Goal: Task Accomplishment & Management: Manage account settings

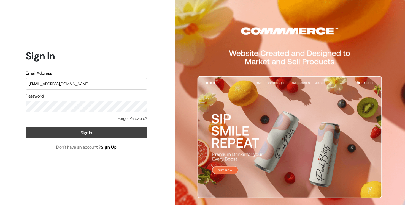
click at [99, 134] on button "Sign In" at bounding box center [86, 133] width 121 height 12
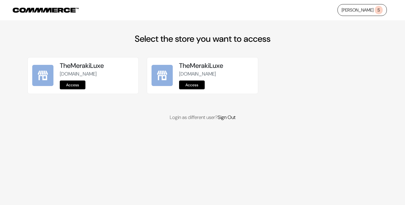
click at [77, 85] on link "Access" at bounding box center [73, 85] width 26 height 9
click at [185, 89] on link "Access" at bounding box center [192, 85] width 26 height 9
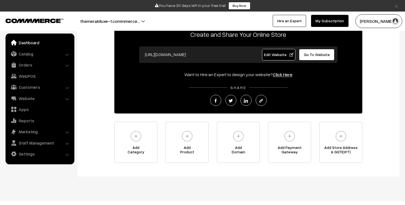
scroll to position [48, 0]
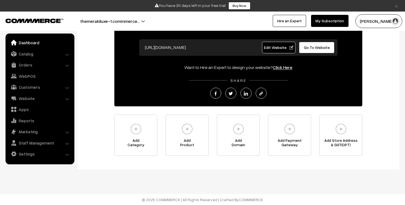
click at [141, 22] on button "themerakiluxe-1.commmerce…" at bounding box center [110, 21] width 98 height 14
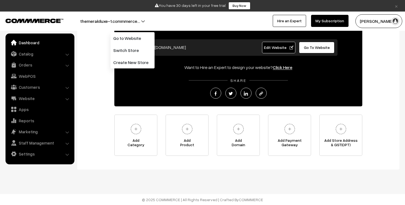
click at [139, 21] on button "themerakiluxe-1.commmerce…" at bounding box center [110, 21] width 98 height 14
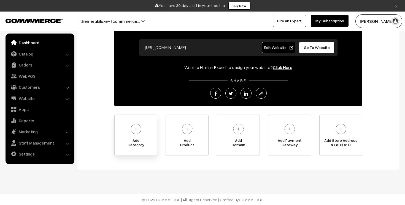
click at [136, 134] on img at bounding box center [135, 129] width 15 height 15
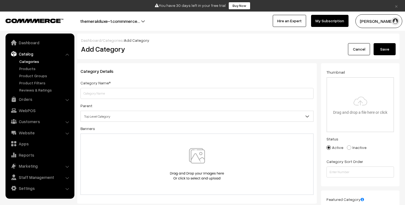
click at [376, 49] on button "Save" at bounding box center [384, 49] width 22 height 12
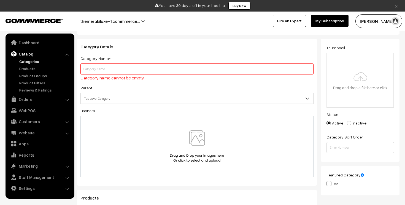
scroll to position [5, 0]
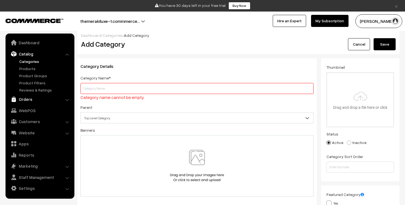
click at [24, 102] on link "Orders" at bounding box center [40, 99] width 66 height 10
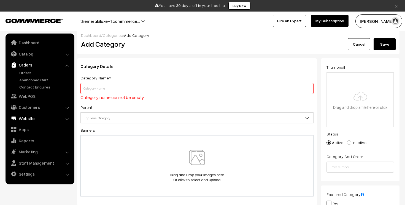
click at [25, 118] on link "Website" at bounding box center [40, 119] width 66 height 10
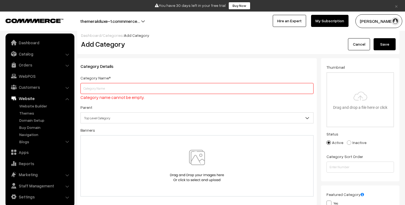
click at [37, 95] on link "Website" at bounding box center [40, 99] width 66 height 10
click at [31, 99] on link "Website" at bounding box center [40, 99] width 66 height 10
click at [25, 154] on link "Apps" at bounding box center [40, 153] width 66 height 10
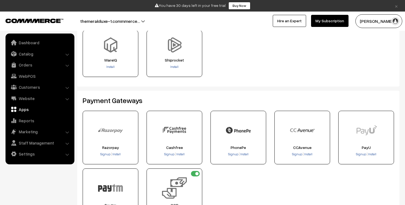
scroll to position [46, 0]
click at [175, 67] on span "Install" at bounding box center [174, 66] width 8 height 4
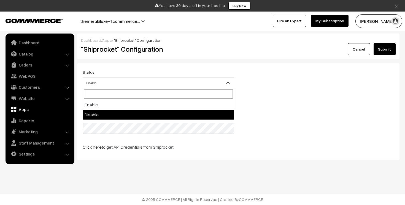
click at [166, 81] on span "Disable" at bounding box center [158, 83] width 151 height 10
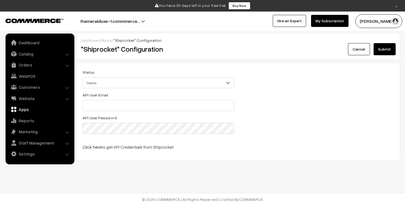
click at [166, 81] on span "Disable" at bounding box center [158, 83] width 151 height 10
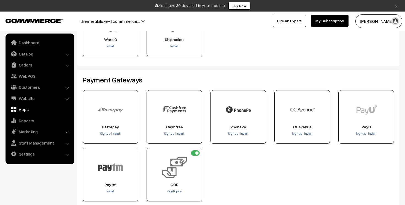
scroll to position [67, 0]
click at [176, 191] on span "Configure" at bounding box center [174, 191] width 14 height 4
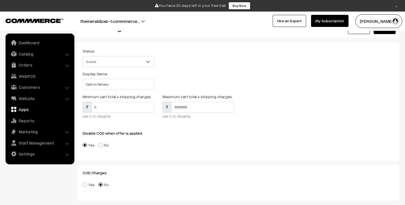
scroll to position [23, 0]
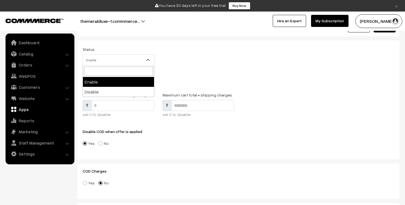
click at [147, 59] on b at bounding box center [148, 60] width 6 height 6
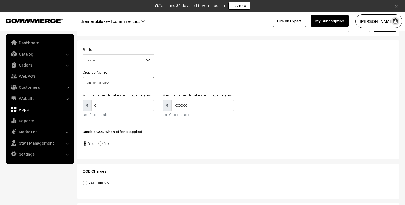
click at [135, 80] on input "Cash on Delivery" at bounding box center [119, 82] width 72 height 11
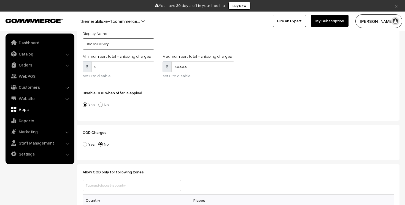
scroll to position [62, 0]
click at [99, 105] on span at bounding box center [100, 104] width 4 height 4
click at [99, 102] on input"] "No" at bounding box center [98, 101] width 4 height 4
radio input"] "true"
click at [86, 105] on span at bounding box center [85, 104] width 4 height 4
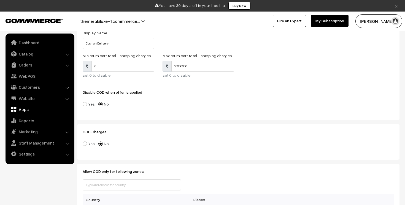
click at [83, 102] on input"] "Yes" at bounding box center [82, 101] width 4 height 4
radio input"] "true"
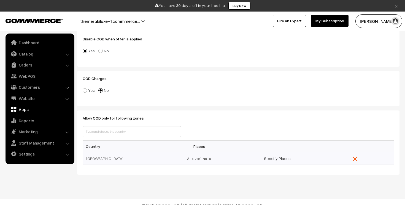
scroll to position [116, 0]
click at [108, 132] on input "text" at bounding box center [132, 131] width 98 height 11
type input "IN"
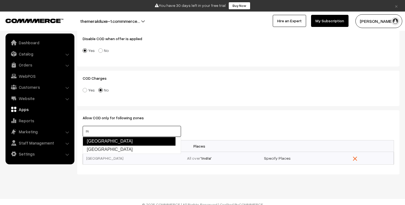
click at [108, 142] on link "India" at bounding box center [129, 141] width 93 height 9
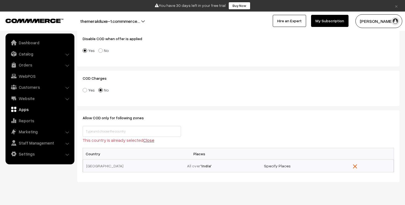
click at [143, 143] on p "This country is already selected Close" at bounding box center [132, 140] width 98 height 7
click at [147, 139] on link "Close" at bounding box center [148, 141] width 11 height 6
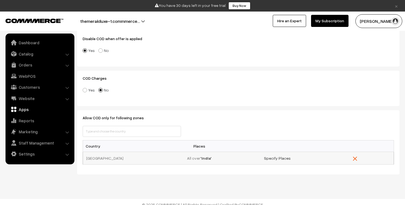
click at [357, 158] on td at bounding box center [355, 158] width 78 height 13
click at [355, 159] on img "button" at bounding box center [355, 159] width 4 height 4
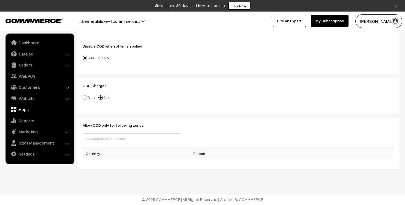
scroll to position [108, 0]
click at [153, 141] on input "text" at bounding box center [132, 139] width 98 height 11
type input "INDI"
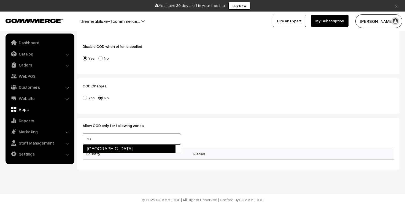
click at [144, 149] on link "India" at bounding box center [129, 149] width 93 height 9
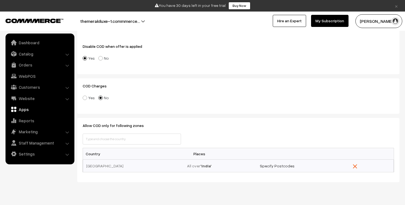
click at [219, 130] on div "Allow COD only for following zones This country is already selected Close Count…" at bounding box center [238, 150] width 322 height 64
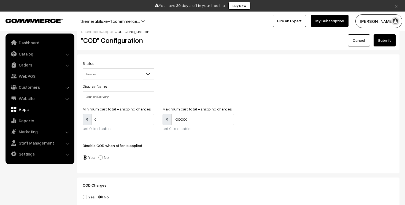
scroll to position [0, 0]
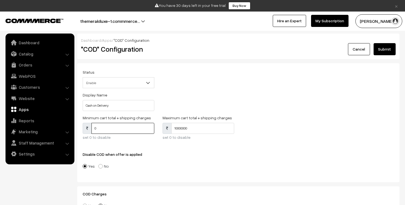
click at [121, 129] on input "0" at bounding box center [122, 128] width 63 height 11
type input "0"
click at [384, 46] on button "Submit" at bounding box center [384, 49] width 22 height 12
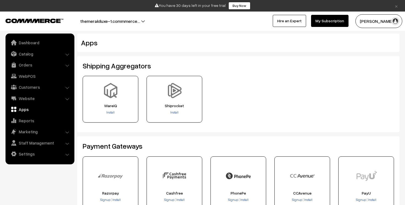
click at [334, 22] on link "My Subscription" at bounding box center [329, 21] width 37 height 12
click at [135, 21] on button "themerakiluxe-1.commmerce…" at bounding box center [110, 21] width 98 height 14
click at [182, 40] on h2 "Apps" at bounding box center [211, 43] width 261 height 9
click at [394, 5] on link "×" at bounding box center [395, 5] width 7 height 7
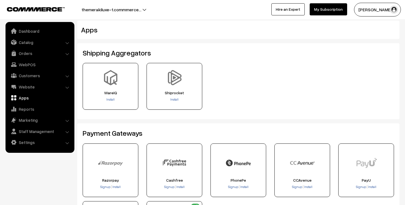
click at [289, 11] on link "Hire an Expert" at bounding box center [287, 9] width 33 height 12
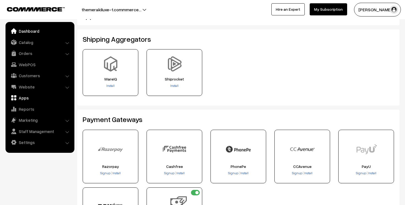
click at [38, 32] on link "Dashboard" at bounding box center [40, 31] width 66 height 10
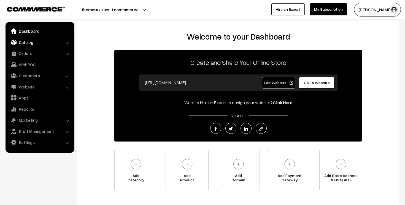
click at [38, 45] on link "Catalog" at bounding box center [40, 42] width 66 height 10
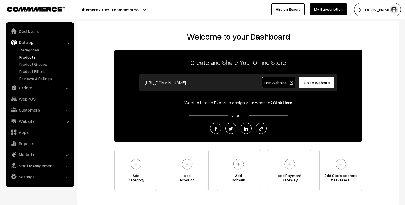
click at [36, 55] on link "Products" at bounding box center [45, 57] width 55 height 6
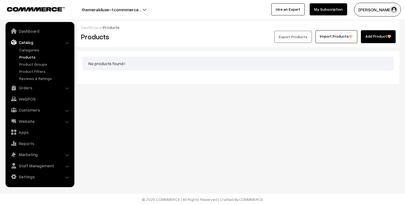
click at [328, 40] on link "Import Products" at bounding box center [336, 36] width 42 height 13
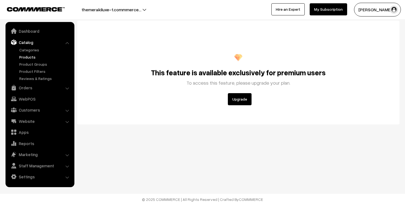
click at [243, 100] on button "Upgrade" at bounding box center [240, 99] width 24 height 12
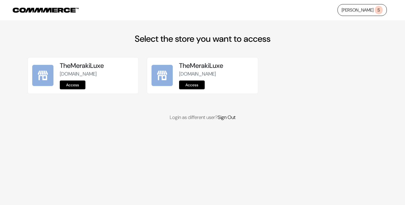
click at [193, 89] on link "Access" at bounding box center [192, 85] width 26 height 9
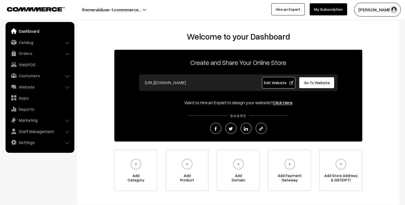
click at [290, 84] on span "Edit Website" at bounding box center [278, 82] width 29 height 5
click at [360, 11] on button "[PERSON_NAME]" at bounding box center [377, 10] width 47 height 14
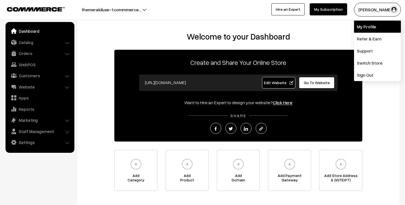
click at [359, 30] on link "My Profile" at bounding box center [377, 27] width 47 height 12
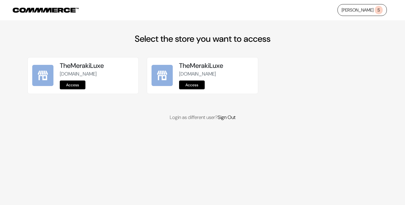
click at [199, 89] on link "Access" at bounding box center [192, 85] width 26 height 9
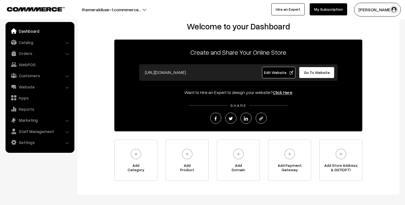
scroll to position [12, 0]
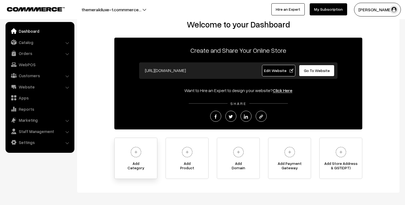
click at [141, 153] on img at bounding box center [135, 152] width 15 height 15
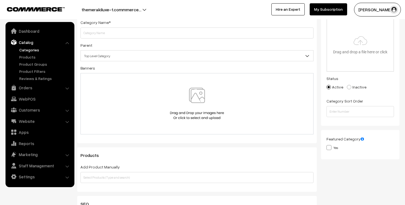
scroll to position [7, 0]
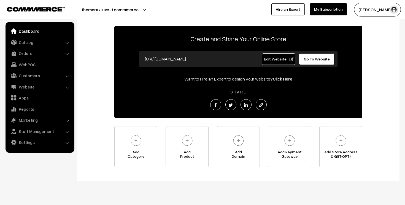
scroll to position [35, 0]
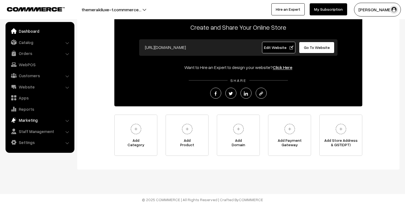
click at [32, 119] on link "Marketing" at bounding box center [40, 120] width 66 height 10
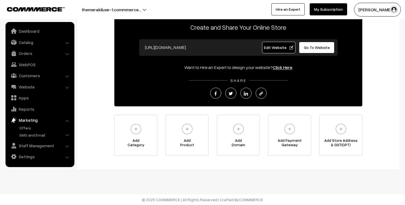
click at [39, 121] on link "Marketing" at bounding box center [40, 120] width 66 height 10
click at [35, 110] on link "Reports" at bounding box center [40, 109] width 66 height 10
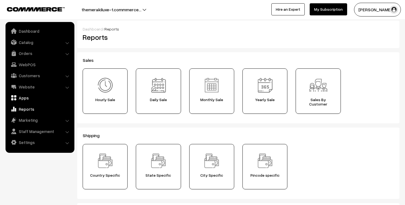
click at [38, 100] on link "Apps" at bounding box center [40, 98] width 66 height 10
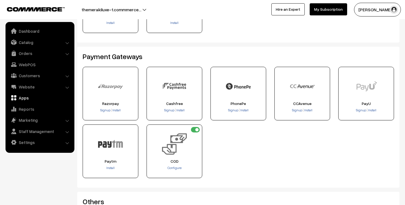
scroll to position [77, 0]
click at [112, 168] on span "Install" at bounding box center [110, 168] width 8 height 4
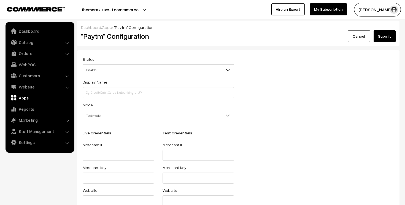
click at [170, 74] on span "Disable" at bounding box center [158, 70] width 151 height 10
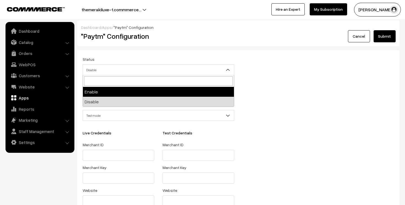
select select "1"
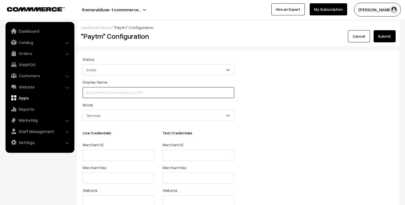
click at [158, 92] on input at bounding box center [158, 92] width 151 height 11
click at [162, 103] on div "Mode Test mode Live mode Test mode" at bounding box center [158, 112] width 151 height 20
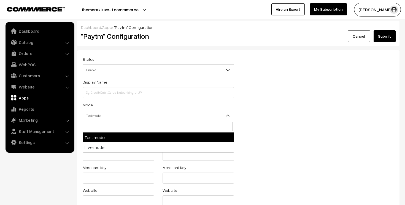
click at [166, 115] on span "Test mode" at bounding box center [158, 116] width 151 height 10
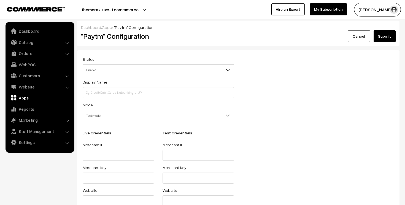
click at [378, 37] on button "Submit" at bounding box center [384, 36] width 22 height 12
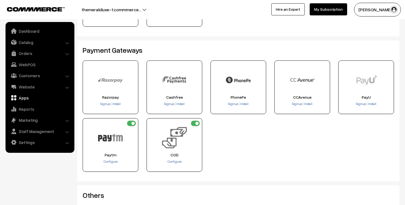
scroll to position [86, 0]
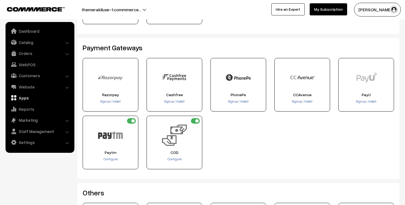
click at [131, 123] on input "checkbox" at bounding box center [131, 121] width 9 height 6
checkbox input "false"
click at [391, 13] on span "×" at bounding box center [390, 14] width 5 height 10
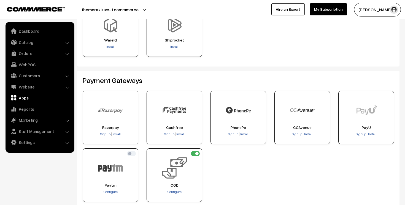
scroll to position [0, 0]
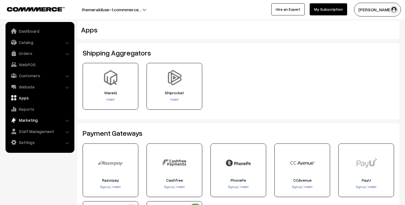
click at [22, 116] on link "Marketing" at bounding box center [40, 120] width 66 height 10
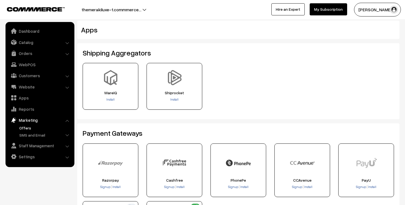
click at [28, 128] on link "Offers" at bounding box center [45, 128] width 55 height 6
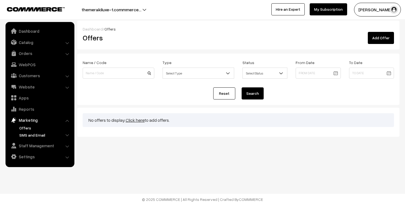
click at [44, 134] on link "SMS and Email" at bounding box center [45, 135] width 55 height 6
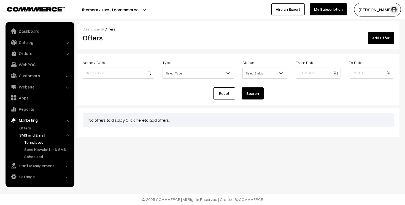
click at [37, 141] on link "Templates" at bounding box center [48, 143] width 50 height 6
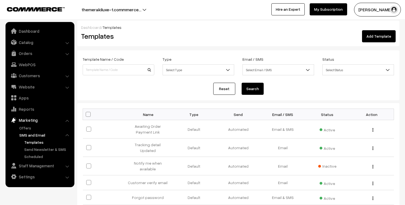
click at [47, 135] on link "SMS and Email" at bounding box center [45, 135] width 55 height 6
click at [68, 122] on li "Marketing Offers" at bounding box center [40, 137] width 66 height 44
click at [67, 122] on li "Marketing Offers" at bounding box center [40, 137] width 66 height 44
click at [29, 121] on link "Marketing" at bounding box center [40, 120] width 66 height 10
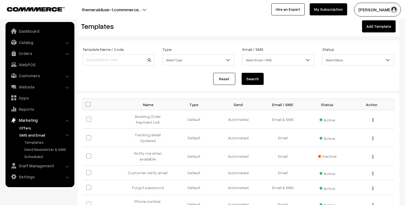
scroll to position [20, 0]
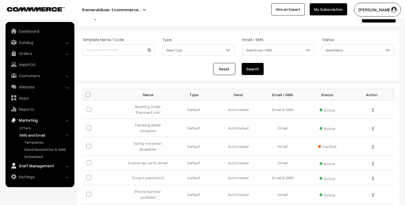
click at [28, 168] on link "Staff Management" at bounding box center [40, 166] width 66 height 10
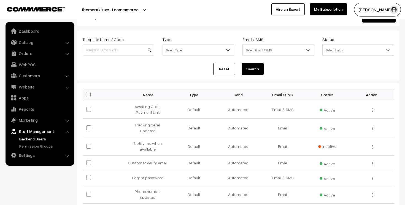
click at [41, 140] on link "Backend Users" at bounding box center [45, 139] width 55 height 6
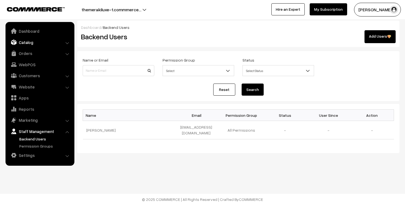
click at [42, 42] on link "Catalog" at bounding box center [40, 42] width 66 height 10
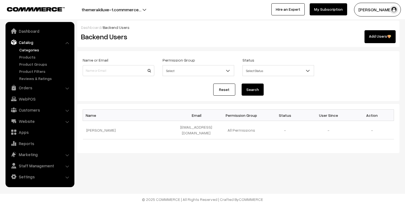
click at [32, 51] on link "Categories" at bounding box center [45, 50] width 55 height 6
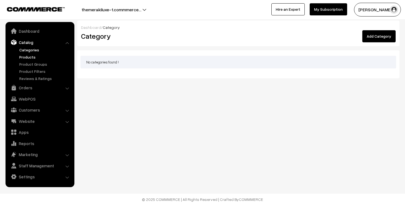
click at [28, 56] on link "Products" at bounding box center [45, 57] width 55 height 6
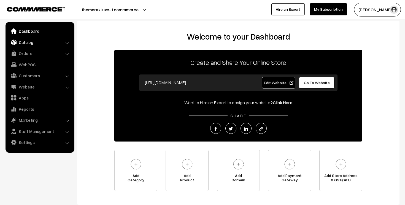
click at [31, 44] on link "Catalog" at bounding box center [40, 42] width 66 height 10
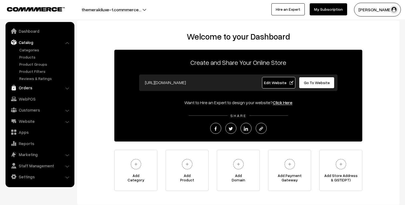
click at [28, 88] on link "Orders" at bounding box center [40, 88] width 66 height 10
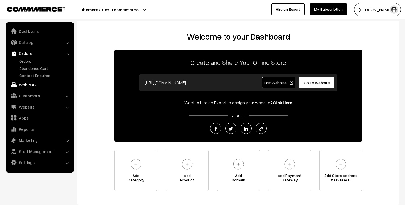
click at [31, 86] on link "WebPOS" at bounding box center [40, 85] width 66 height 10
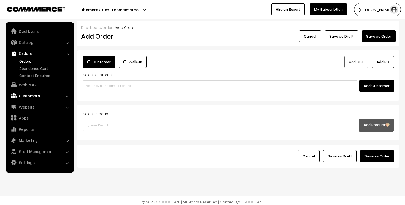
click at [32, 100] on link "Customers" at bounding box center [40, 96] width 66 height 10
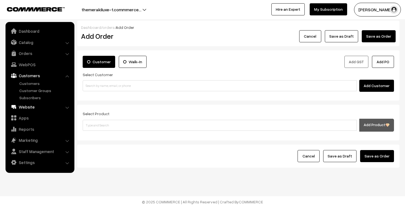
click at [33, 105] on link "Website" at bounding box center [40, 107] width 66 height 10
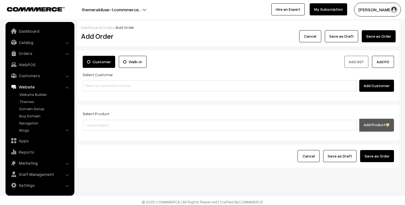
click at [36, 88] on link "Website" at bounding box center [40, 87] width 66 height 10
click at [33, 103] on link "Themes" at bounding box center [45, 102] width 55 height 6
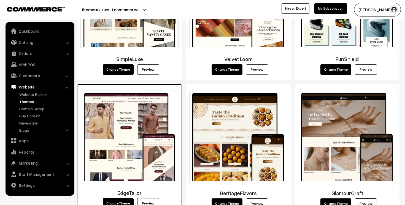
scroll to position [698, 0]
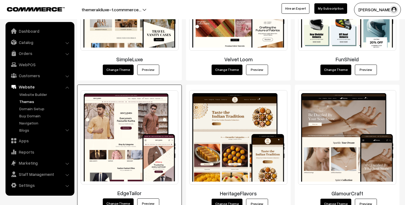
click at [130, 127] on img at bounding box center [129, 138] width 97 height 94
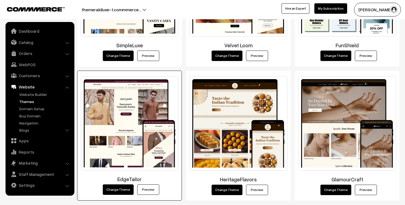
scroll to position [714, 0]
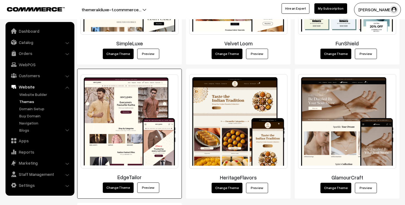
click at [133, 137] on img at bounding box center [129, 122] width 97 height 94
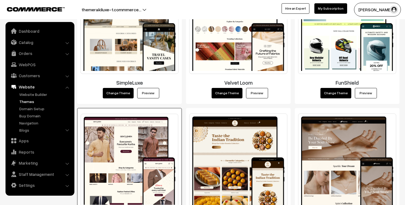
scroll to position [674, 0]
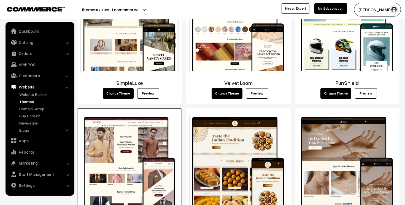
click at [131, 136] on img at bounding box center [129, 161] width 97 height 94
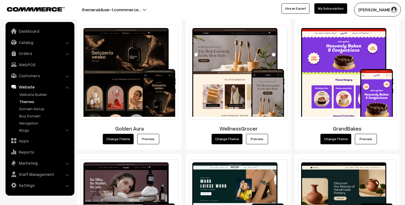
scroll to position [336, 0]
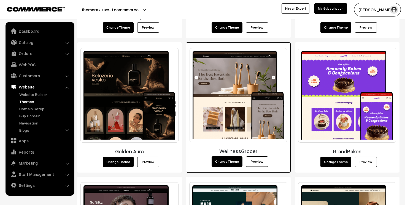
click at [252, 160] on link "Preview" at bounding box center [257, 162] width 22 height 10
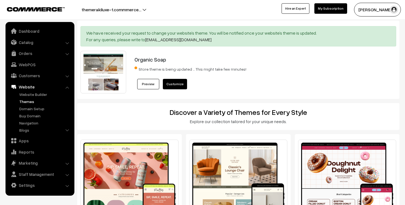
click at [174, 88] on link "Customize" at bounding box center [175, 84] width 24 height 10
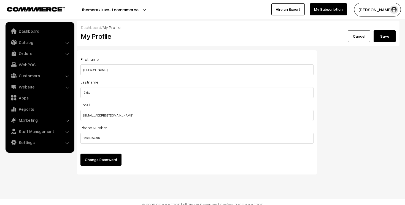
click at [369, 10] on button "[PERSON_NAME]" at bounding box center [377, 10] width 47 height 14
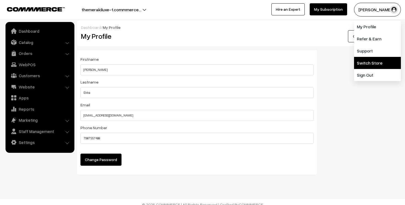
click at [364, 58] on link "Switch Store" at bounding box center [377, 63] width 47 height 12
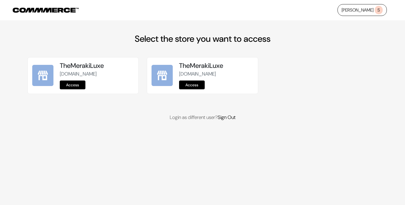
click at [186, 89] on link "Access" at bounding box center [192, 85] width 26 height 9
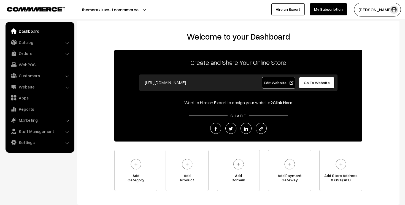
click at [276, 103] on link "Click Here" at bounding box center [283, 103] width 20 height 6
click at [279, 102] on link "Click Here" at bounding box center [283, 103] width 20 height 6
click at [47, 44] on link "Catalog" at bounding box center [40, 42] width 66 height 10
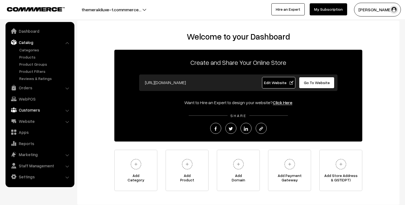
click at [35, 108] on link "Customers" at bounding box center [40, 110] width 66 height 10
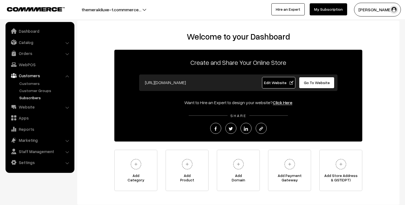
click at [40, 95] on link "Subscribers" at bounding box center [45, 98] width 55 height 6
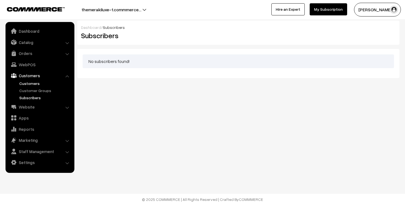
click at [37, 85] on link "Customers" at bounding box center [45, 84] width 55 height 6
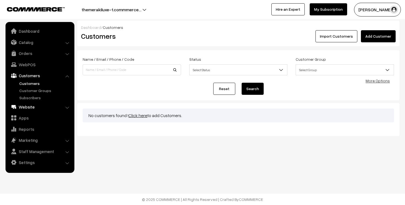
click at [31, 107] on link "Website" at bounding box center [40, 107] width 66 height 10
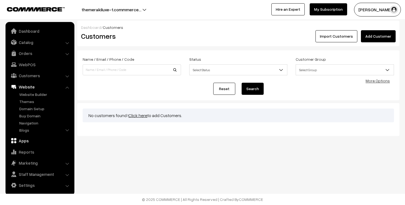
click at [28, 139] on link "Apps" at bounding box center [40, 141] width 66 height 10
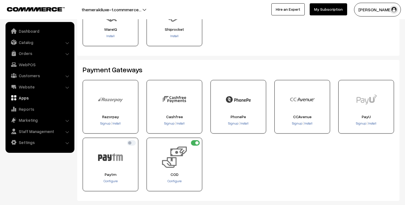
scroll to position [70, 0]
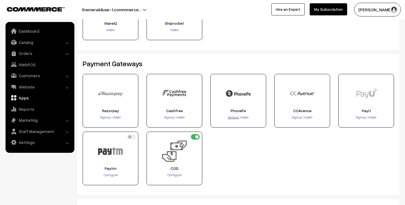
click at [230, 117] on span "Signup" at bounding box center [233, 117] width 10 height 4
click at [244, 117] on span "Install" at bounding box center [244, 117] width 8 height 4
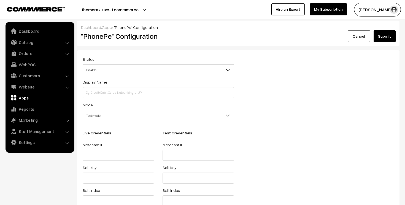
click at [199, 72] on span "Disable" at bounding box center [158, 70] width 151 height 10
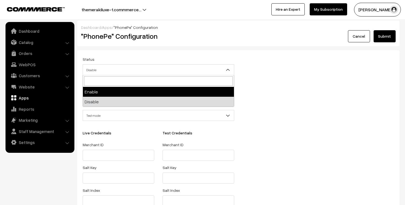
select select "1"
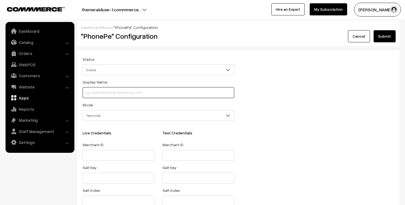
click at [156, 96] on input at bounding box center [158, 92] width 151 height 11
type input "UPI"
click at [145, 120] on span "Test mode" at bounding box center [158, 116] width 151 height 10
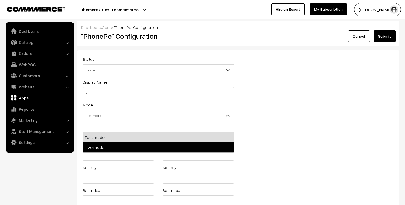
select select "live"
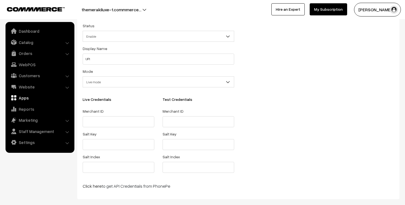
scroll to position [45, 0]
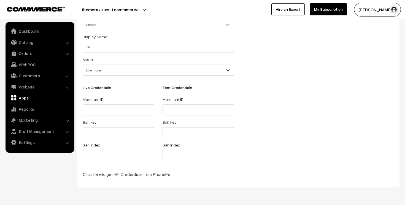
click at [139, 118] on div "Live Credentials Merchant ID Salt Key Salt Index" at bounding box center [118, 125] width 80 height 79
click at [142, 112] on input "text" at bounding box center [119, 110] width 72 height 11
click at [129, 133] on input "text" at bounding box center [119, 132] width 72 height 11
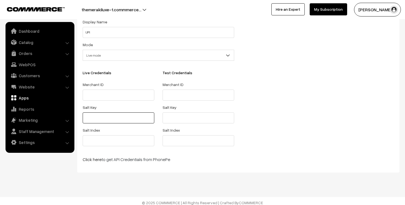
scroll to position [64, 0]
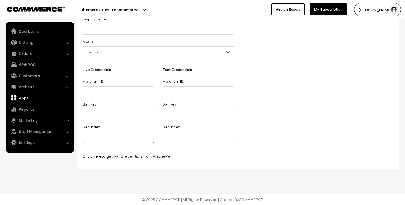
click at [127, 138] on input "text" at bounding box center [119, 137] width 72 height 11
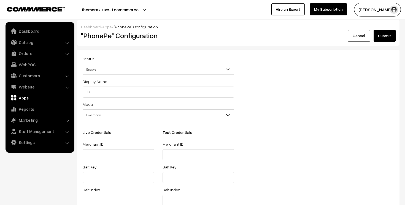
scroll to position [1, 0]
click at [116, 154] on input "text" at bounding box center [119, 154] width 72 height 11
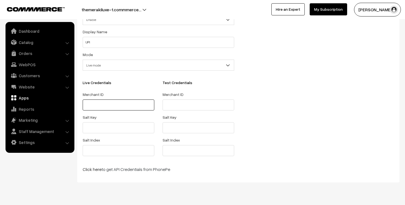
scroll to position [51, 0]
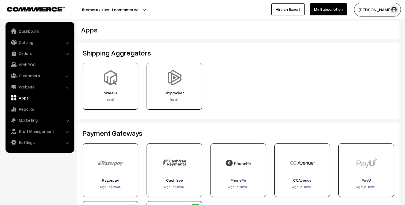
scroll to position [70, 0]
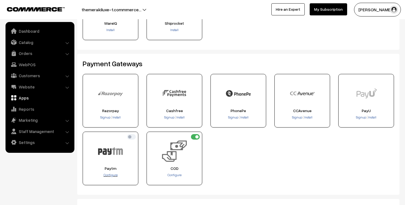
click at [111, 175] on span "Configure" at bounding box center [111, 175] width 14 height 4
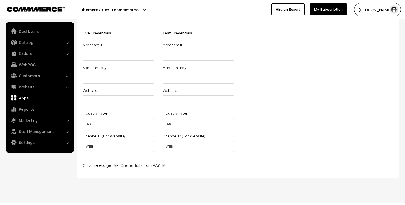
scroll to position [101, 0]
click at [132, 123] on input "Retail" at bounding box center [119, 123] width 72 height 11
click at [121, 149] on input "WEB" at bounding box center [119, 146] width 72 height 11
click at [169, 158] on div "Status Enable Disable Disable Display Name Mode Test mode Live mode Test mode L…" at bounding box center [158, 63] width 160 height 217
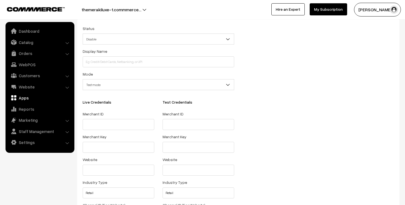
scroll to position [35, 0]
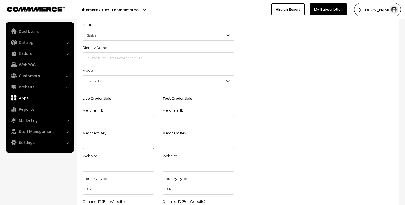
click at [126, 143] on input "text" at bounding box center [119, 143] width 72 height 11
click at [127, 121] on input "text" at bounding box center [119, 120] width 72 height 11
click at [126, 85] on span "Test mode" at bounding box center [158, 81] width 151 height 10
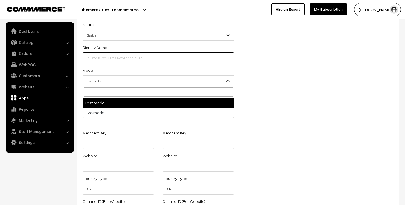
click at [129, 59] on input at bounding box center [158, 58] width 151 height 11
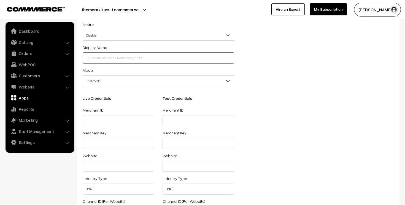
click at [131, 58] on input at bounding box center [158, 58] width 151 height 11
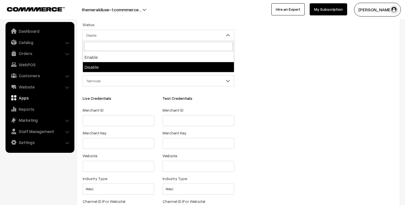
click at [135, 37] on span "Disable" at bounding box center [158, 36] width 151 height 10
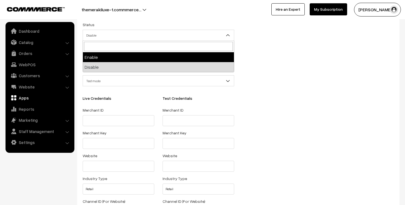
select select "1"
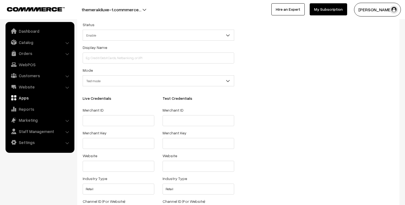
scroll to position [0, 0]
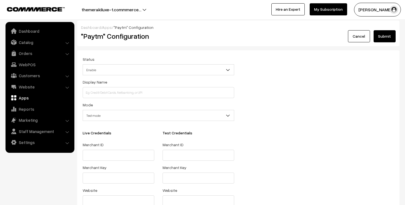
click at [386, 35] on button "Submit" at bounding box center [384, 36] width 22 height 12
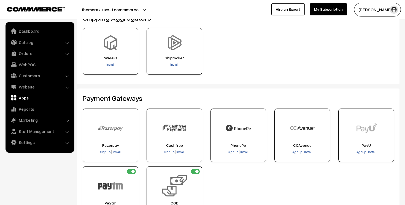
scroll to position [34, 0]
